Goal: Check status

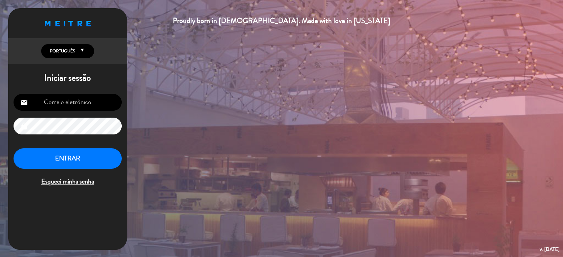
type input "[EMAIL_ADDRESS][DOMAIN_NAME]"
click at [68, 164] on button "ENTRAR" at bounding box center [68, 158] width 108 height 21
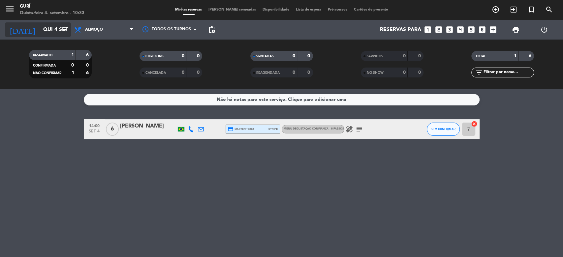
click at [40, 32] on input "Qui 4 set" at bounding box center [75, 29] width 70 height 13
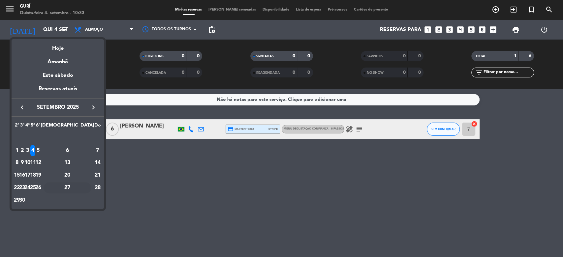
click at [80, 187] on div "27" at bounding box center [67, 187] width 48 height 11
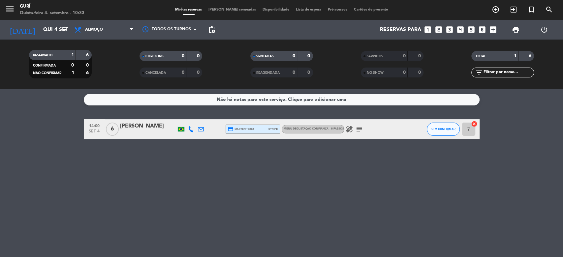
type input "Sáb 27 set"
